Goal: Book appointment/travel/reservation

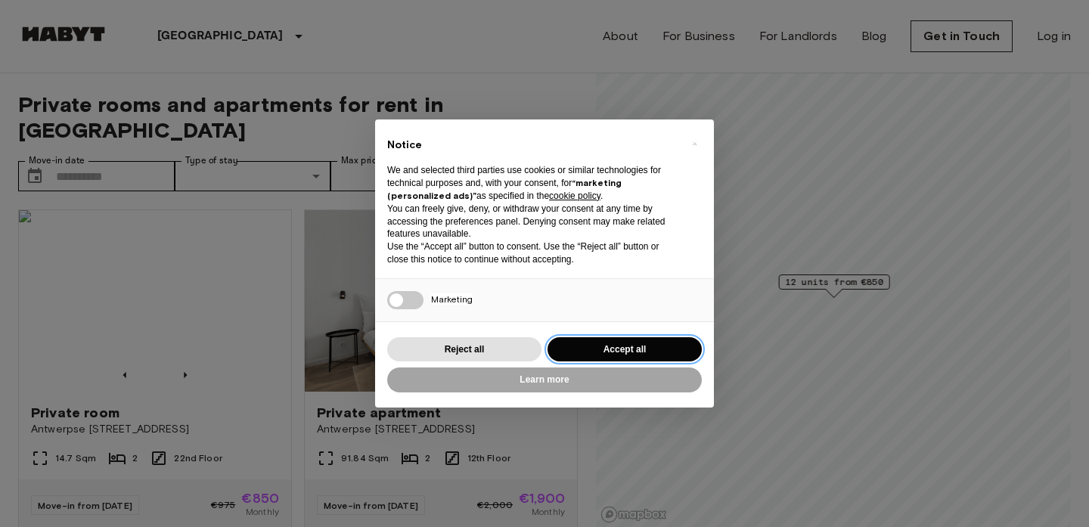
click at [649, 340] on button "Accept all" at bounding box center [624, 349] width 154 height 25
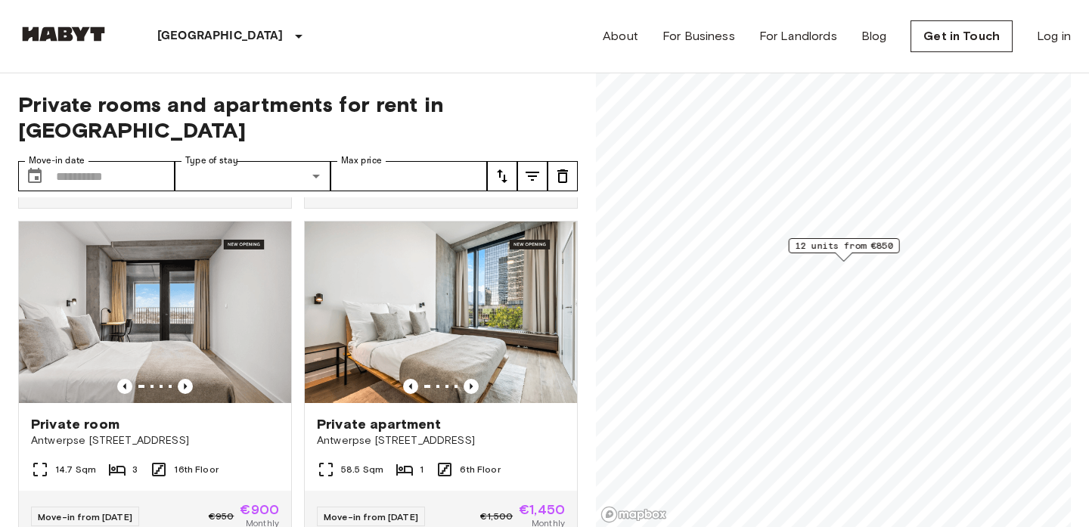
scroll to position [420, 0]
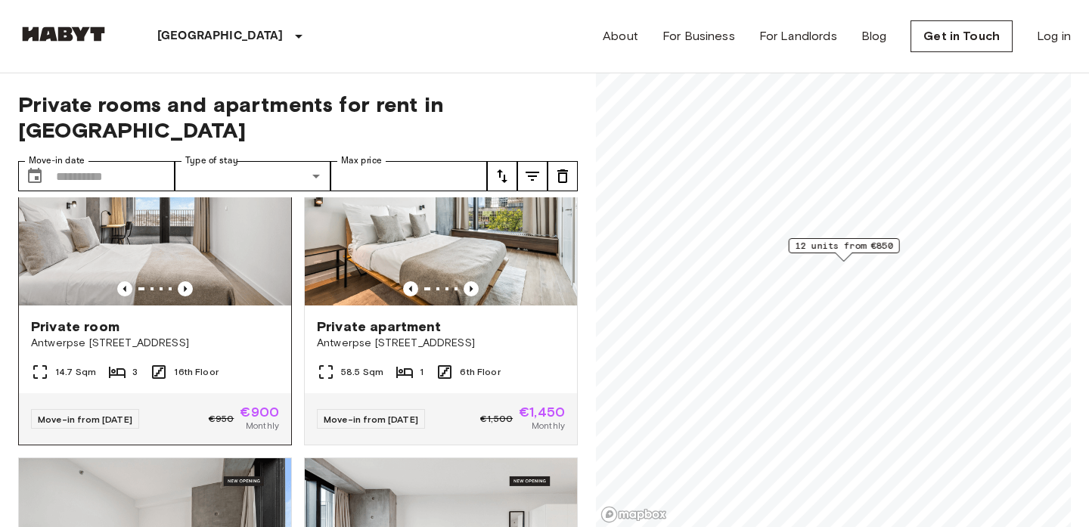
click at [243, 318] on div "Private room" at bounding box center [155, 327] width 248 height 18
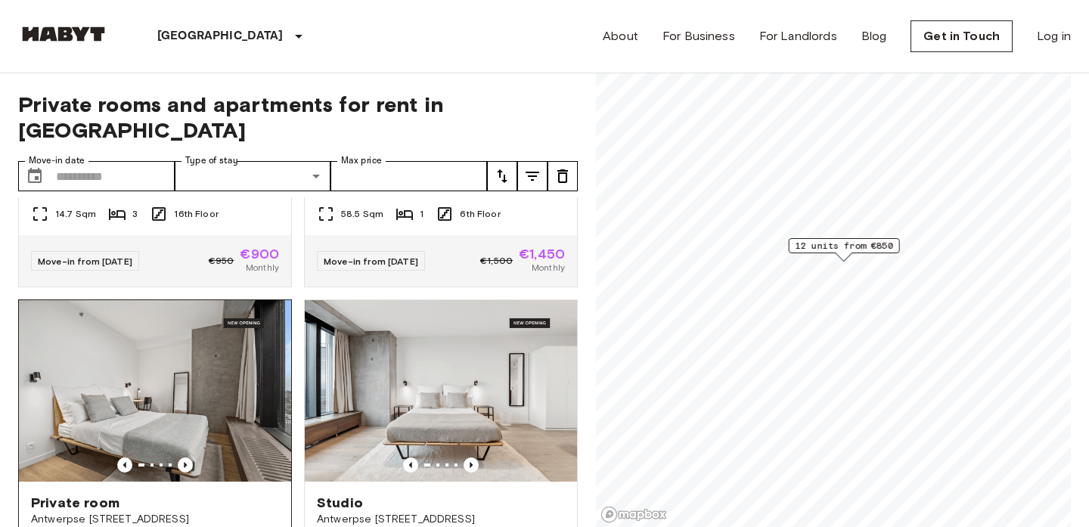
scroll to position [0, 0]
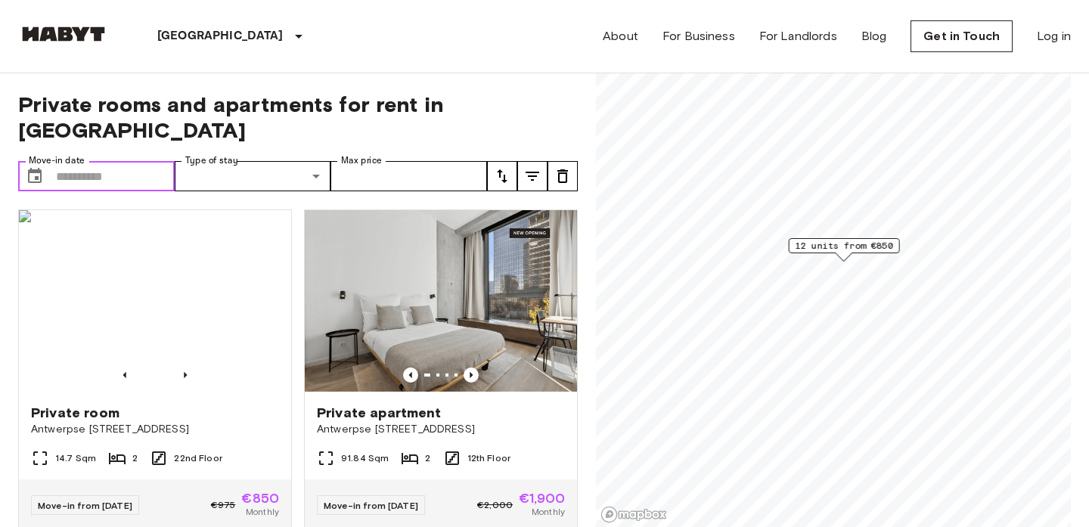
click at [98, 161] on input "Move-in date" at bounding box center [115, 176] width 119 height 30
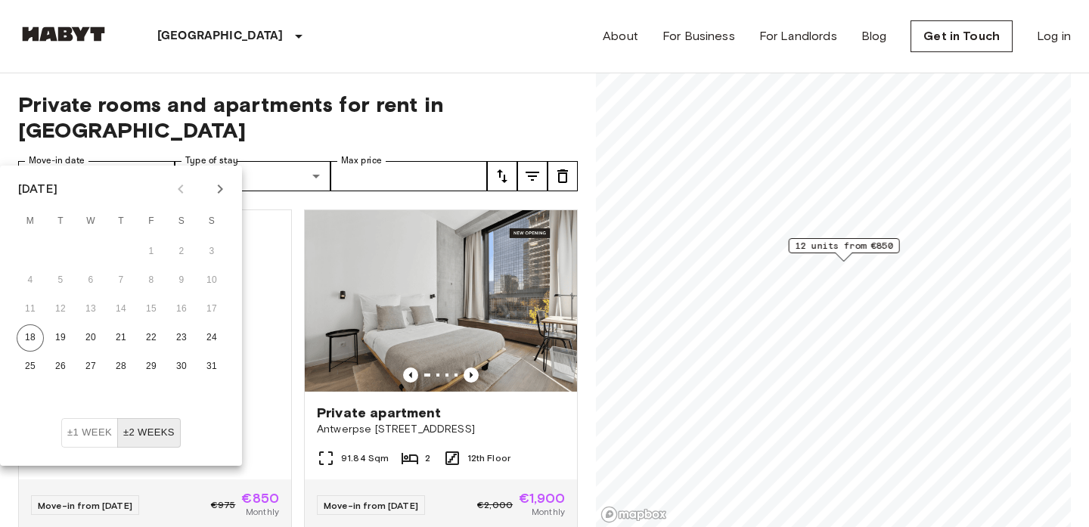
click at [219, 189] on icon "Next month" at bounding box center [220, 189] width 18 height 18
click at [34, 255] on button "1" at bounding box center [30, 251] width 27 height 27
type input "**********"
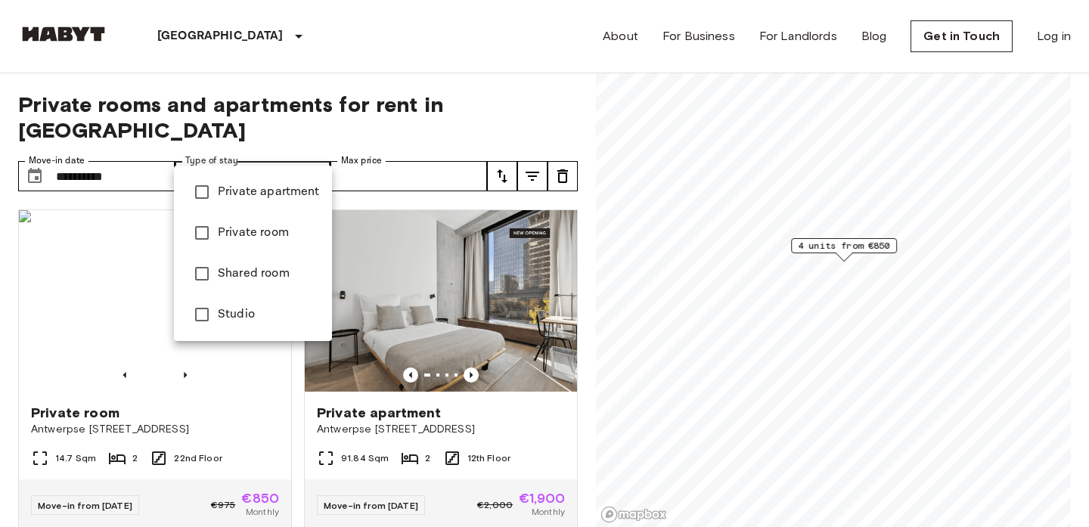
click at [395, 136] on div at bounding box center [544, 263] width 1089 height 527
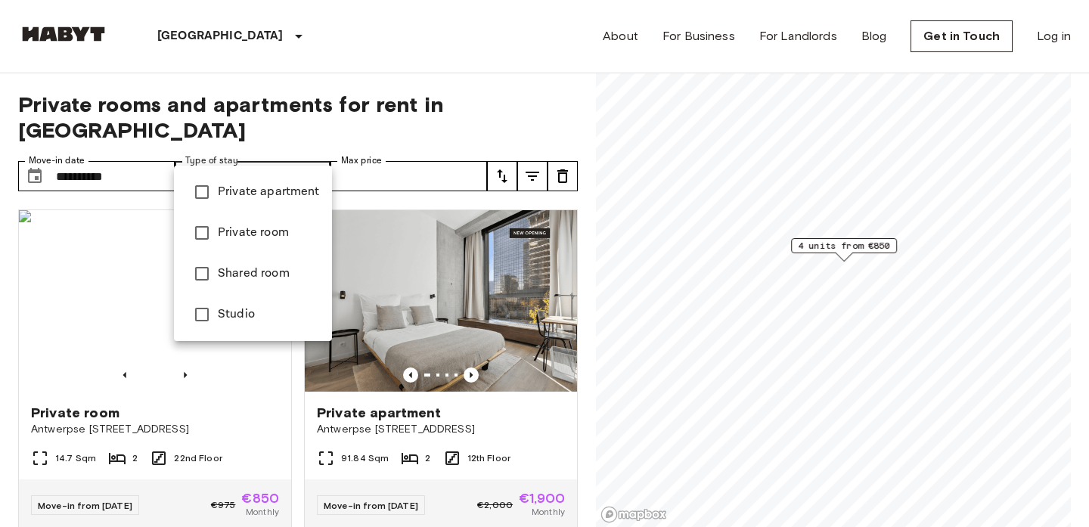
click at [524, 129] on div at bounding box center [544, 263] width 1089 height 527
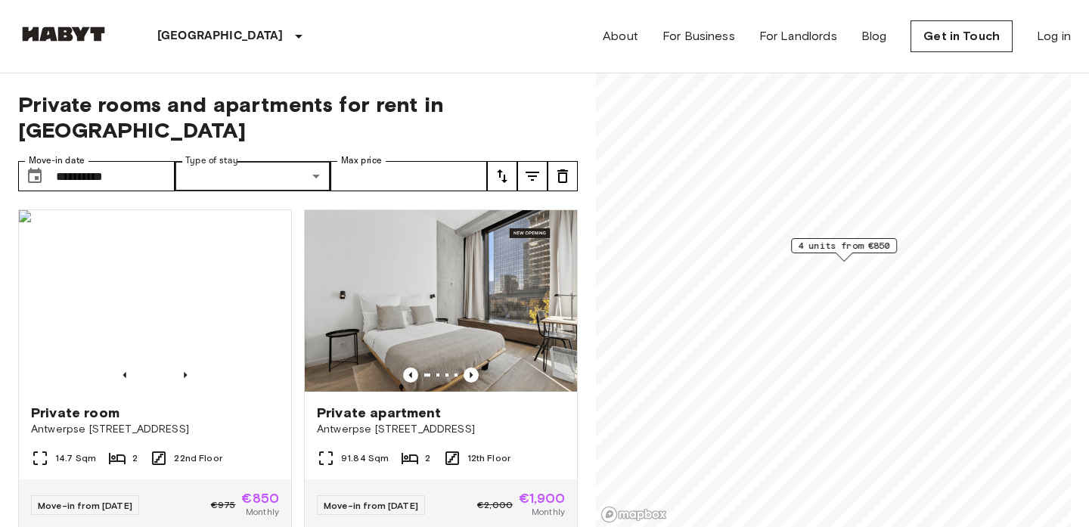
click at [528, 172] on icon "tune" at bounding box center [533, 176] width 14 height 9
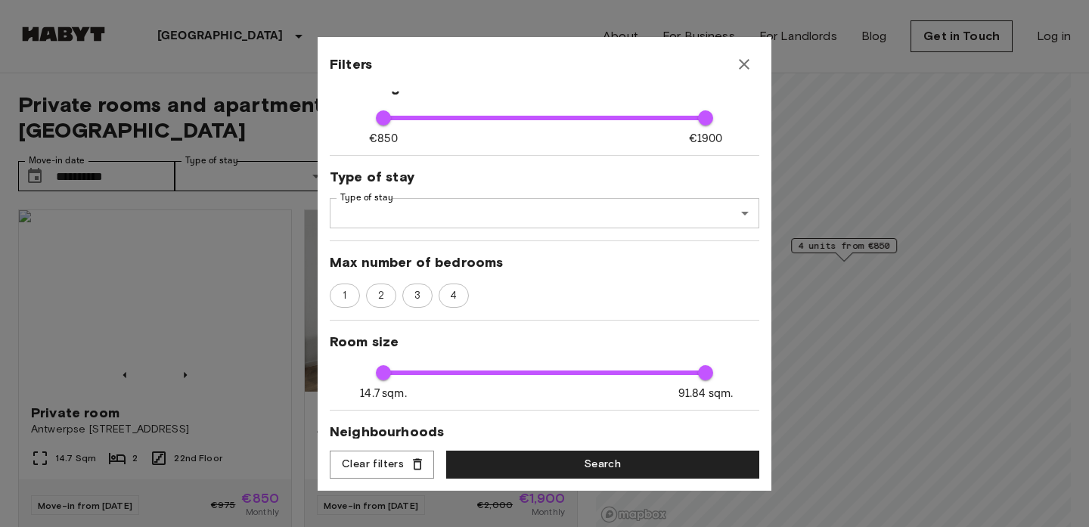
scroll to position [144, 0]
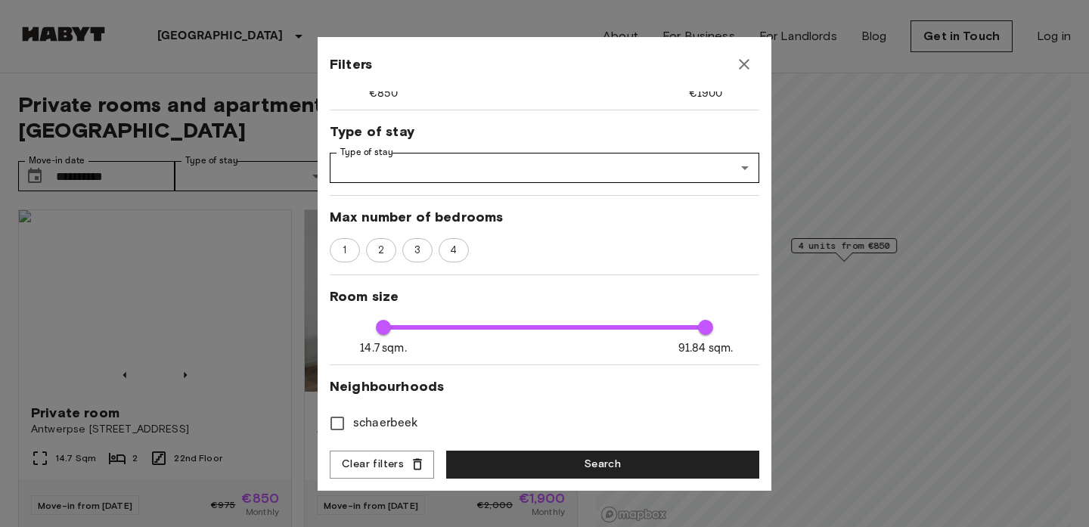
click at [745, 65] on icon "button" at bounding box center [744, 64] width 11 height 11
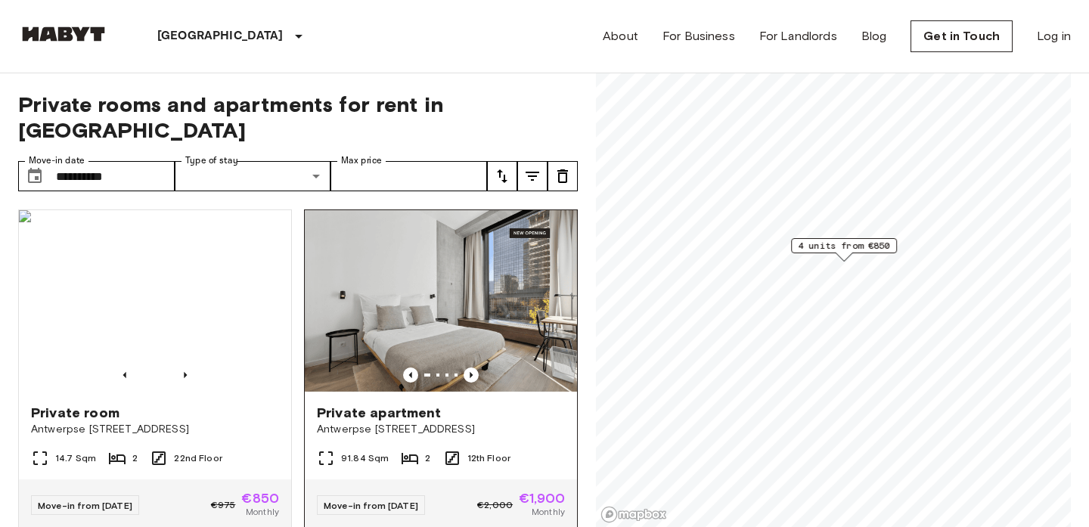
click at [464, 404] on div "Private apartment" at bounding box center [441, 413] width 248 height 18
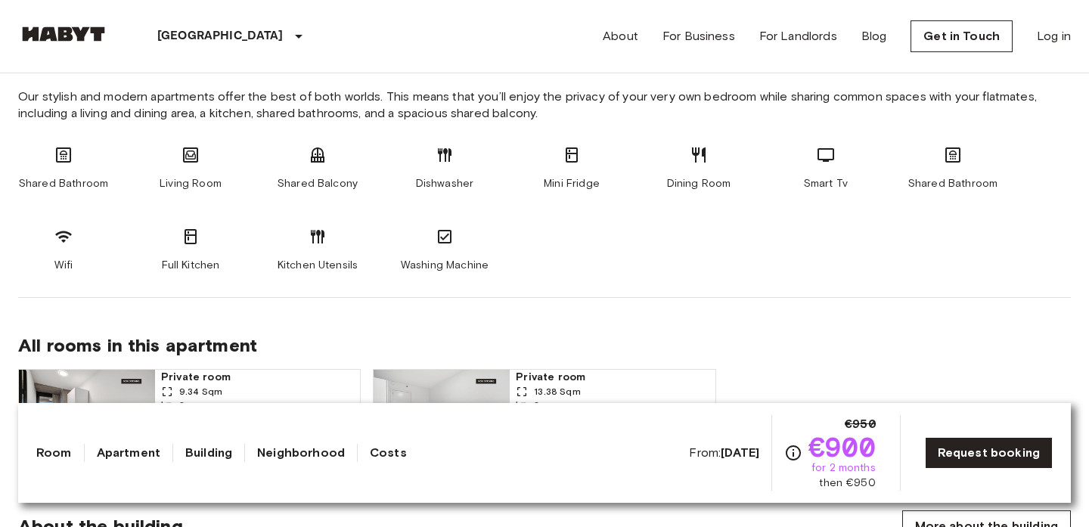
scroll to position [841, 0]
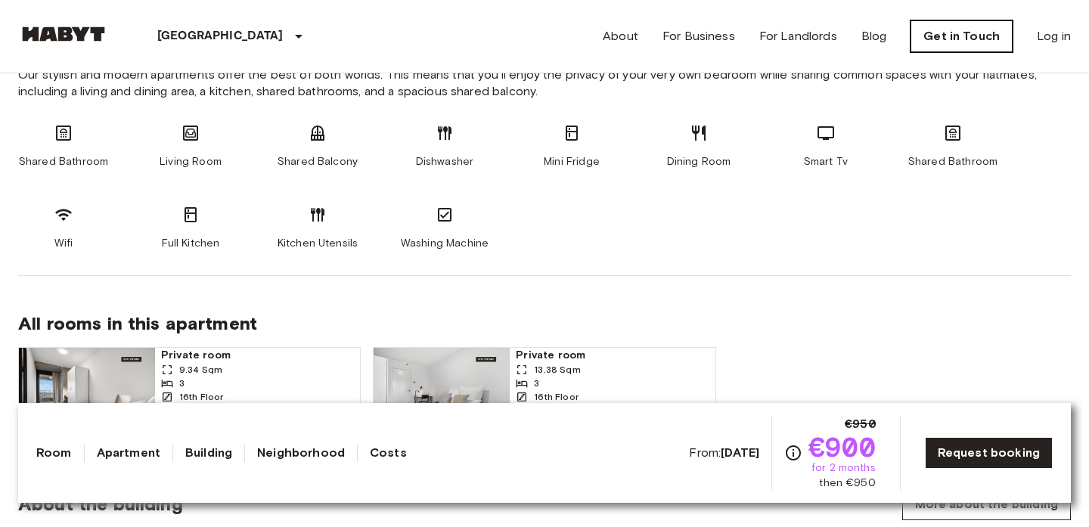
click at [946, 38] on link "Get in Touch" at bounding box center [961, 36] width 102 height 32
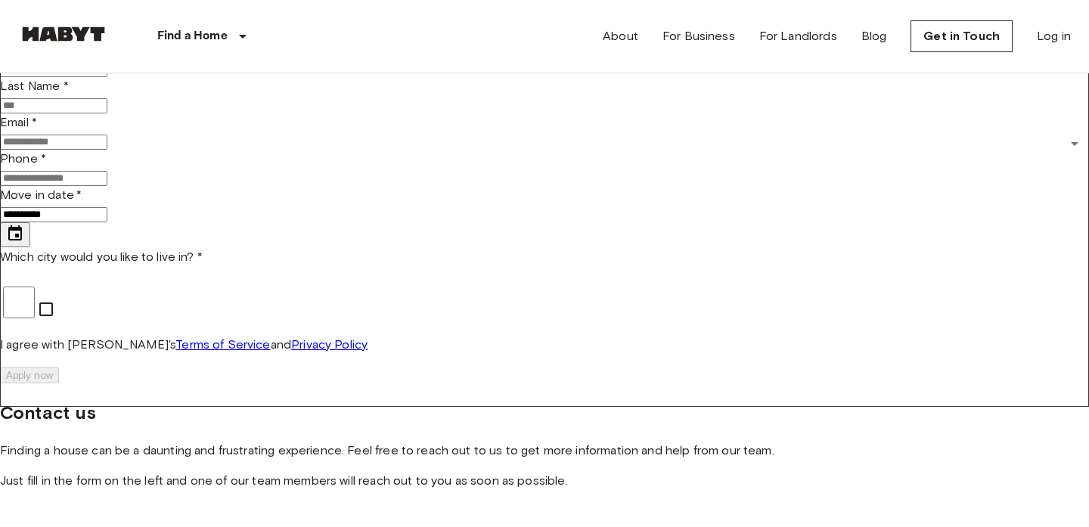
scroll to position [100, 0]
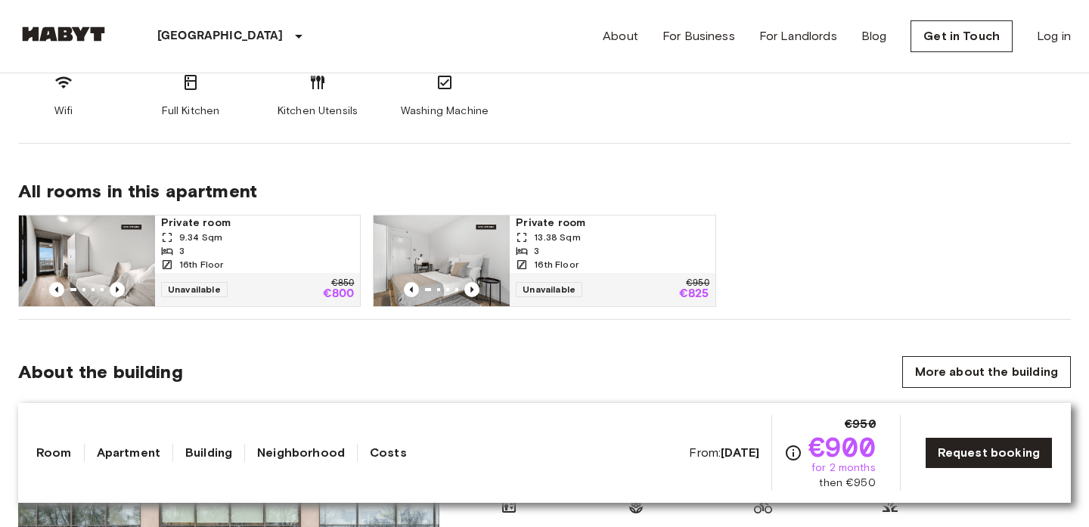
scroll to position [1053, 0]
